Goal: Navigation & Orientation: Find specific page/section

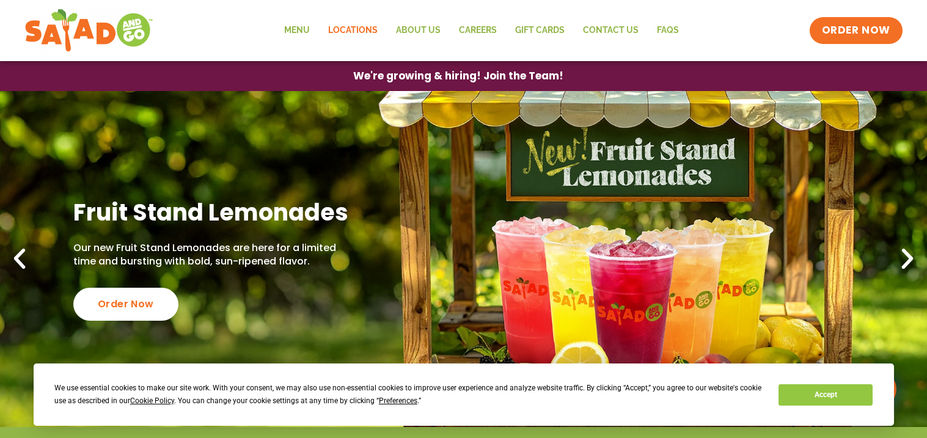
click at [364, 32] on link "Locations" at bounding box center [353, 30] width 68 height 28
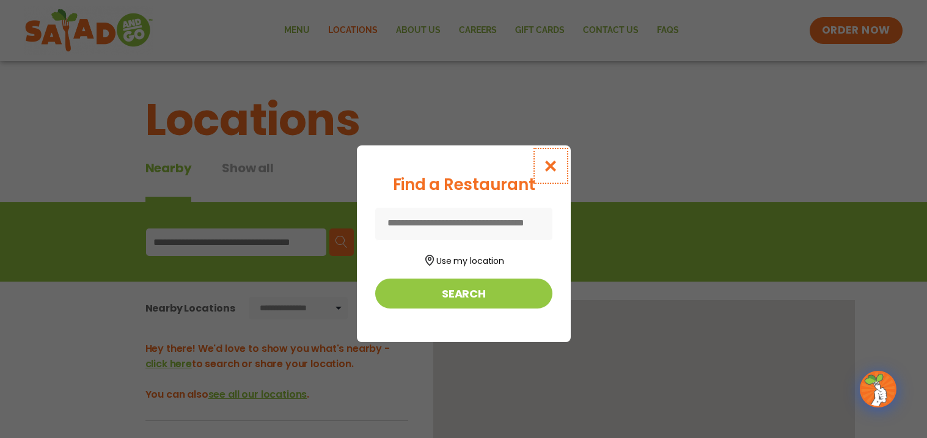
click at [558, 159] on icon "Close modal" at bounding box center [549, 165] width 15 height 13
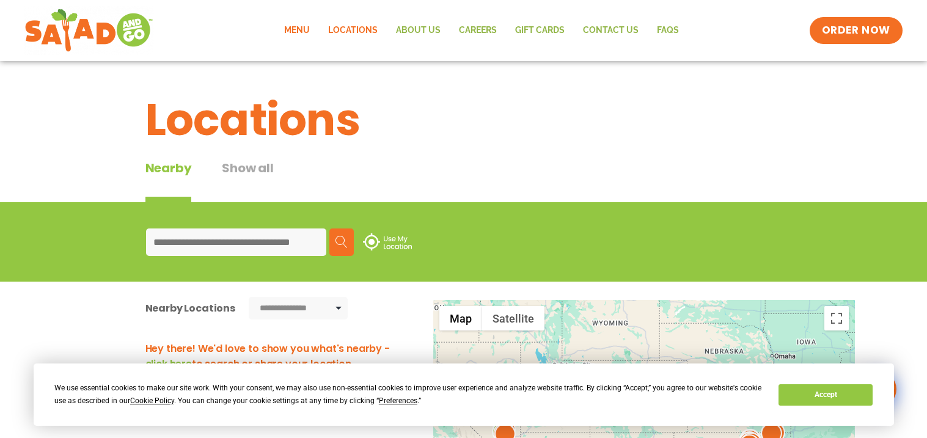
click at [304, 34] on link "Menu" at bounding box center [297, 30] width 44 height 28
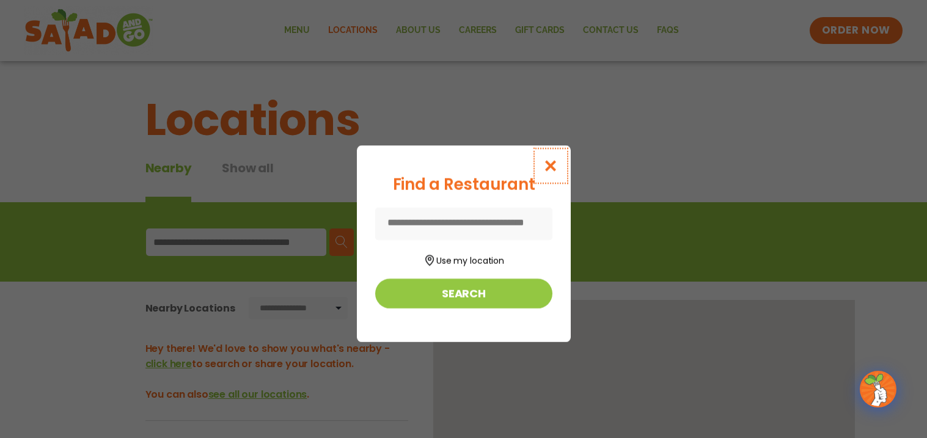
click at [569, 155] on button "Close modal" at bounding box center [550, 165] width 40 height 41
